Goal: Check status

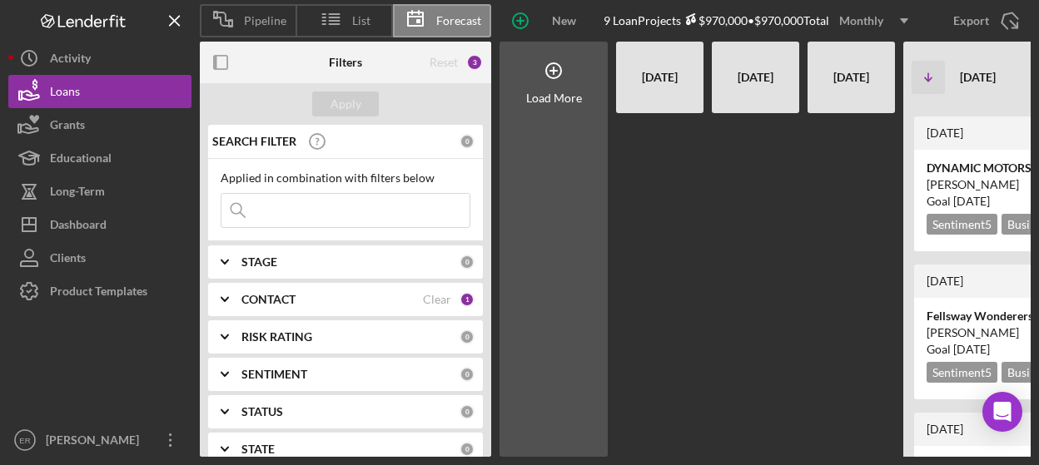
scroll to position [300, 0]
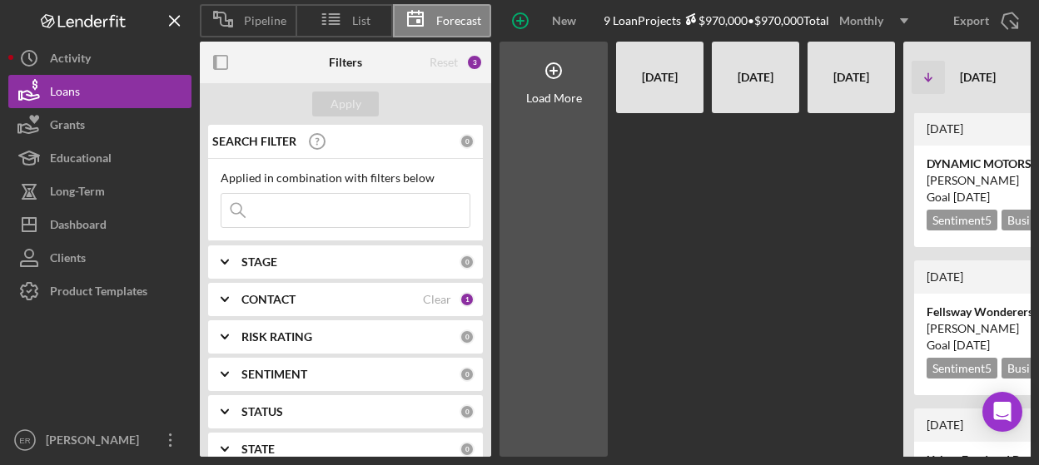
click at [132, 373] on div at bounding box center [99, 366] width 183 height 116
click at [965, 169] on div "DYNAMIC MOTORSPORTS LLC" at bounding box center [1048, 164] width 245 height 17
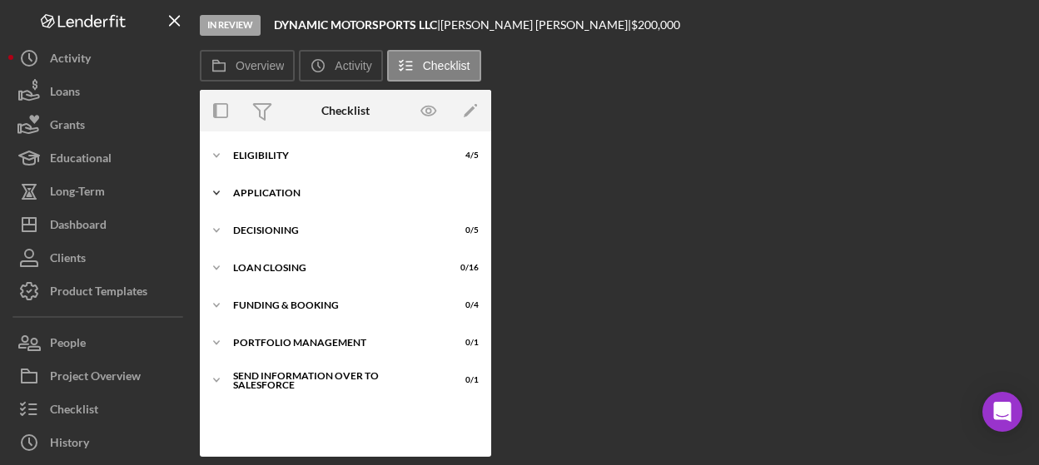
click at [252, 194] on div "Application" at bounding box center [351, 193] width 237 height 10
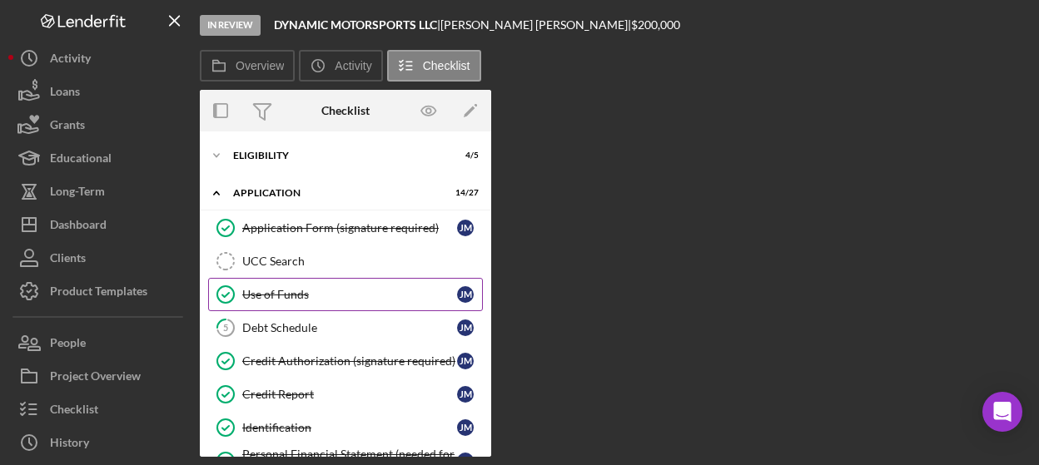
click at [276, 297] on div "Use of Funds" at bounding box center [349, 294] width 215 height 13
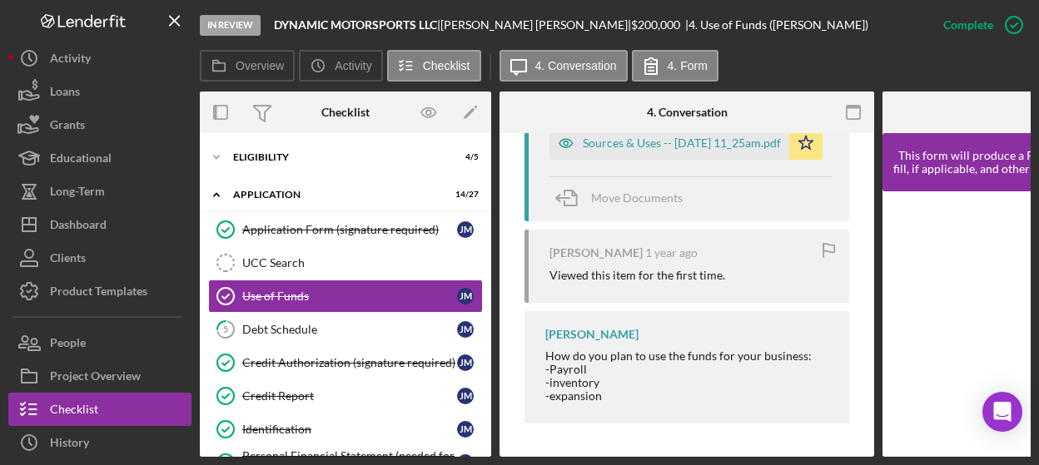
scroll to position [564, 0]
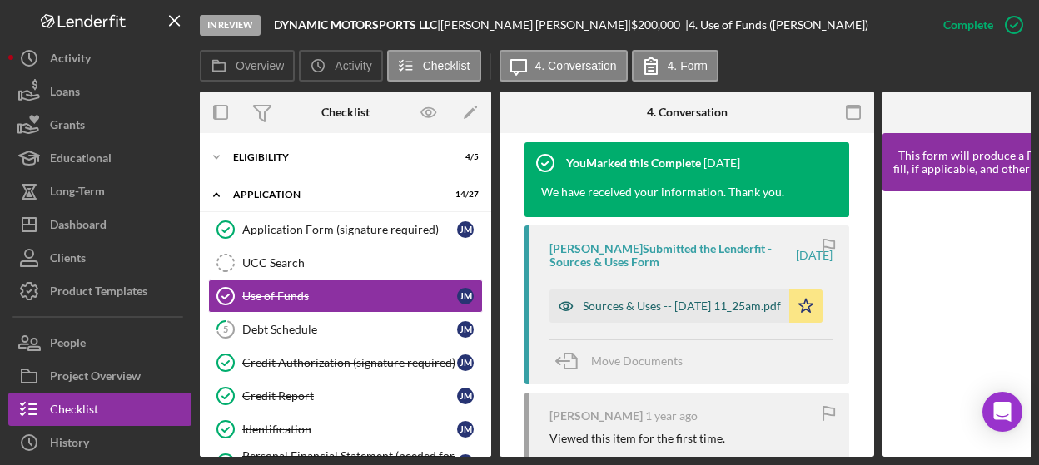
click at [638, 309] on div "Sources & Uses -- [DATE] 11_25am.pdf" at bounding box center [682, 306] width 198 height 13
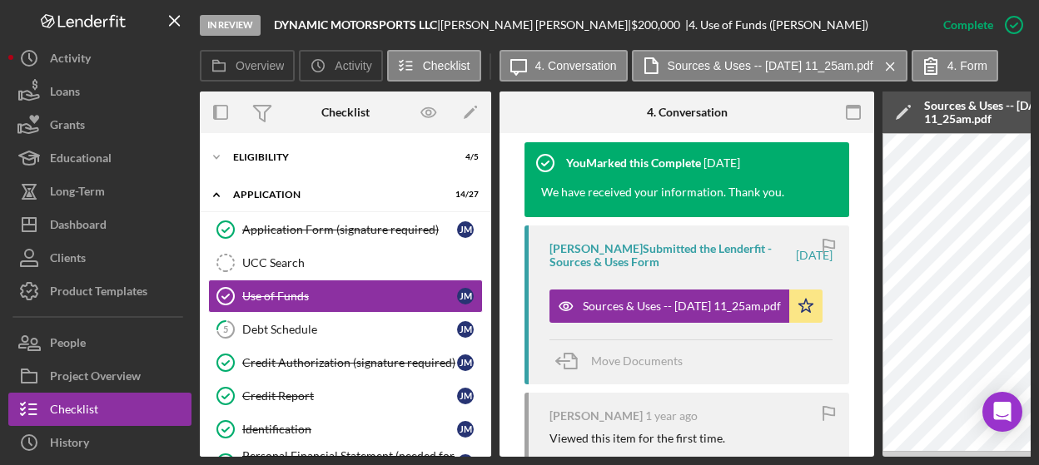
click at [599, 450] on div "[PERSON_NAME] [DATE] Viewed this item for the first time." at bounding box center [686, 429] width 325 height 72
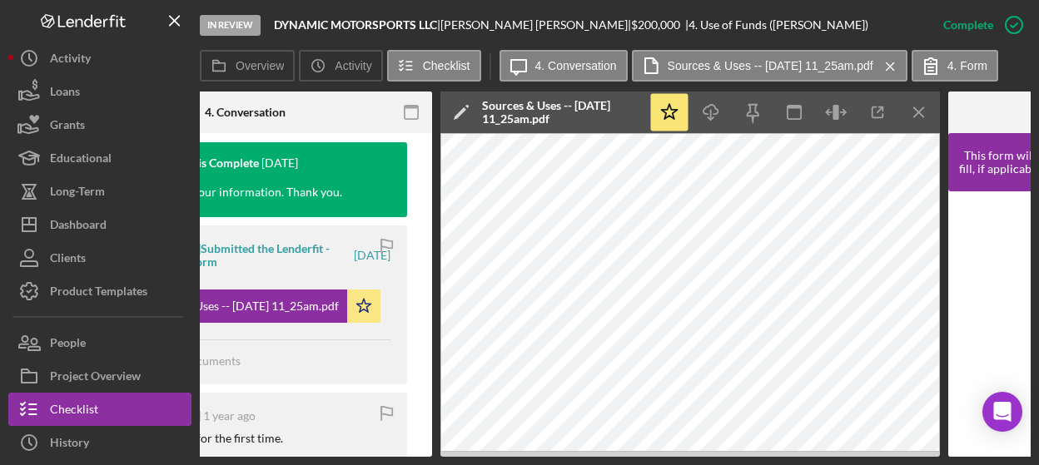
scroll to position [0, 482]
